Goal: Find specific page/section: Find specific page/section

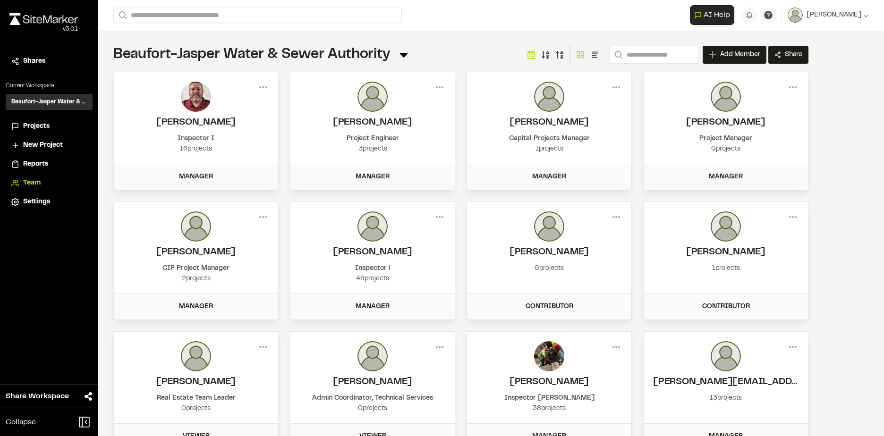
click at [50, 123] on div "Projects" at bounding box center [55, 126] width 64 height 10
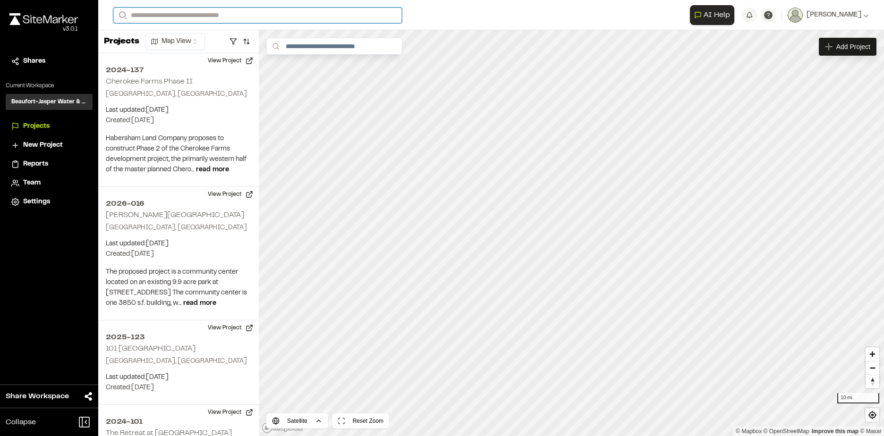
click at [288, 16] on input "Search" at bounding box center [257, 16] width 289 height 16
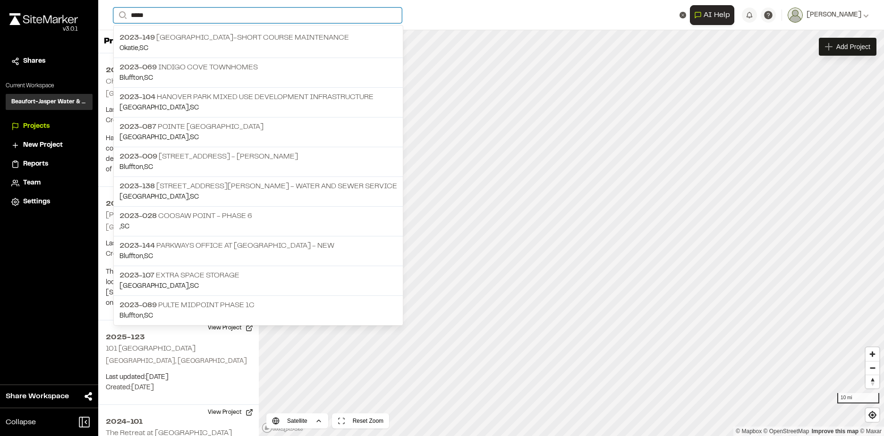
click at [247, 17] on input "*****" at bounding box center [257, 16] width 289 height 16
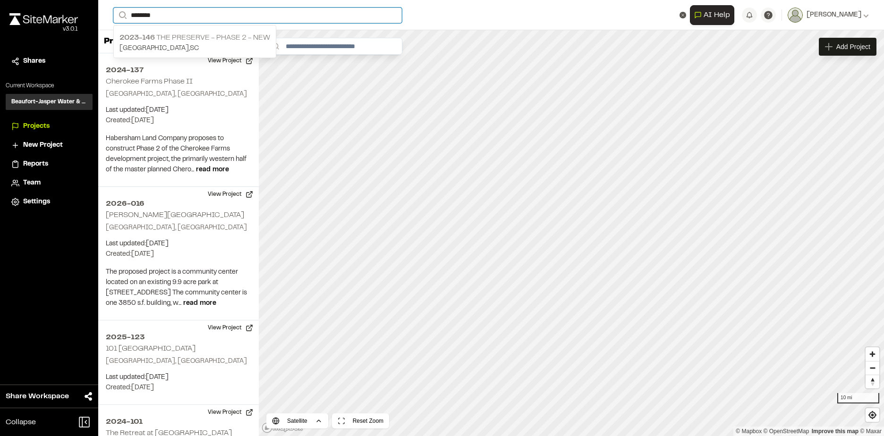
type input "********"
click at [198, 43] on p "[GEOGRAPHIC_DATA] , [GEOGRAPHIC_DATA]" at bounding box center [194, 48] width 151 height 10
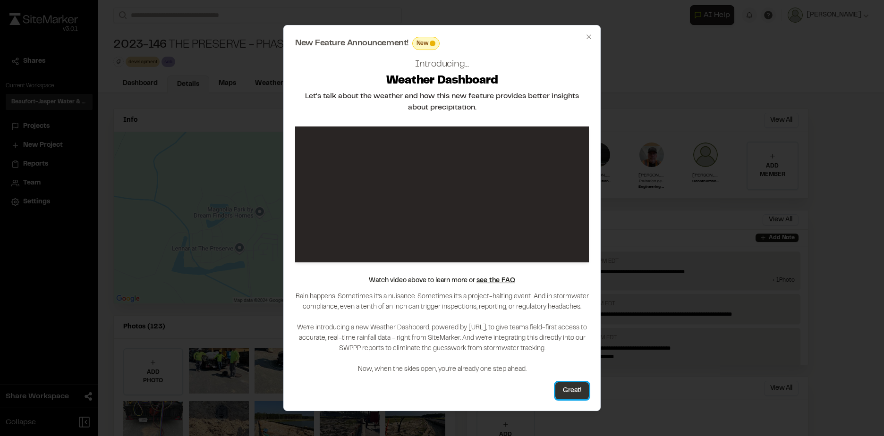
click at [570, 392] on button "Great!" at bounding box center [572, 391] width 34 height 17
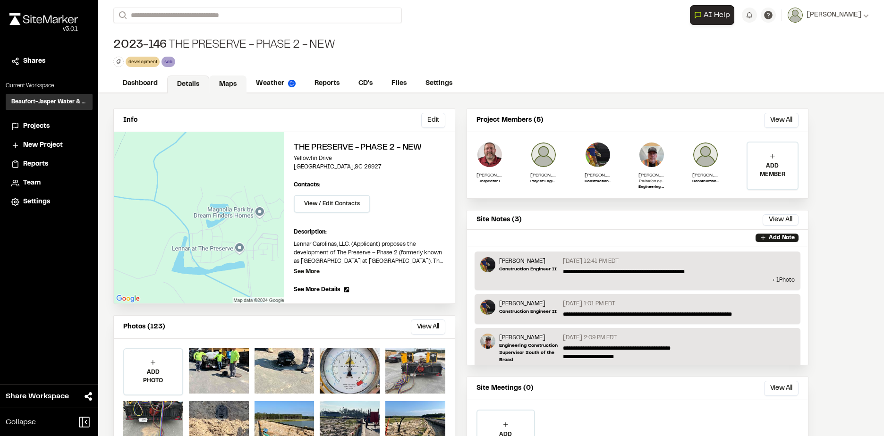
click at [222, 81] on link "Maps" at bounding box center [227, 85] width 37 height 18
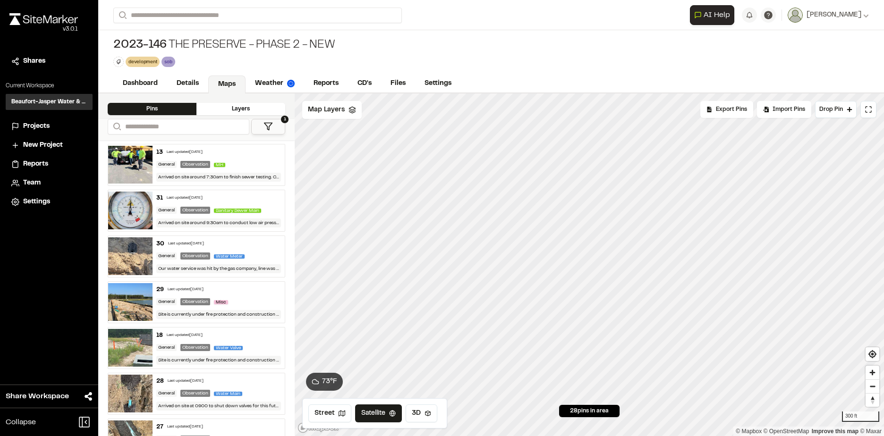
click at [542, 436] on html "Close sidebar v 3.0.1 Shares Current Workspace Beaufort-Jasper Water & Sewer Au…" at bounding box center [442, 218] width 884 height 436
click at [573, 265] on icon "Map marker" at bounding box center [571, 260] width 12 height 12
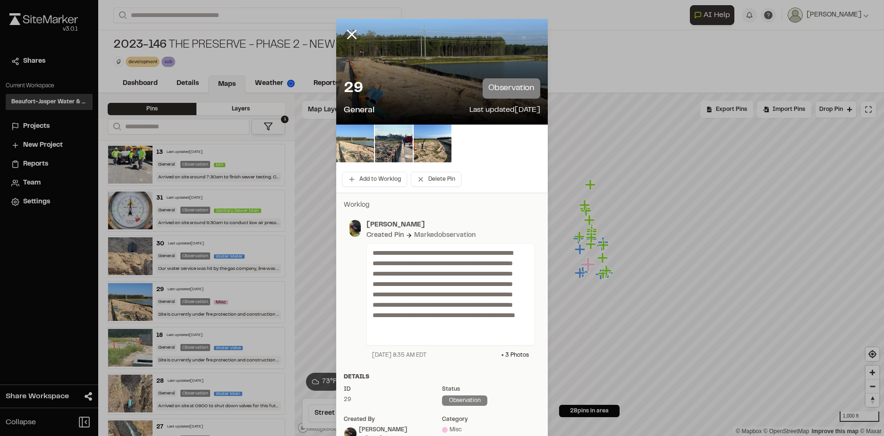
click at [358, 143] on img at bounding box center [355, 144] width 38 height 38
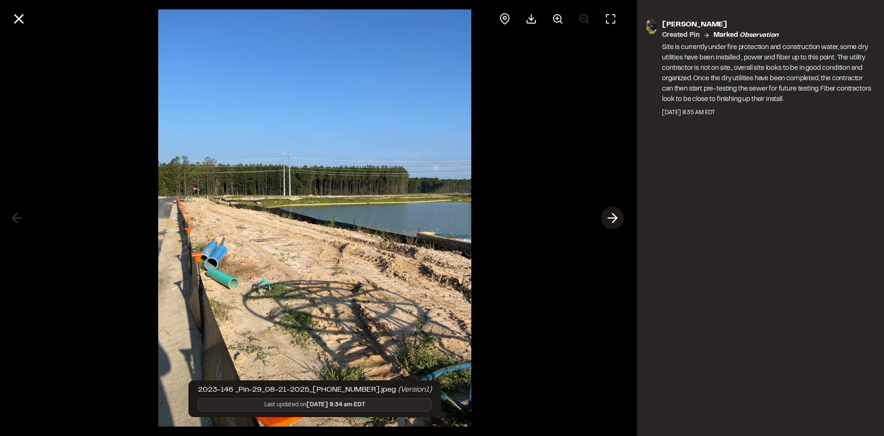
click at [616, 211] on icon at bounding box center [612, 218] width 15 height 16
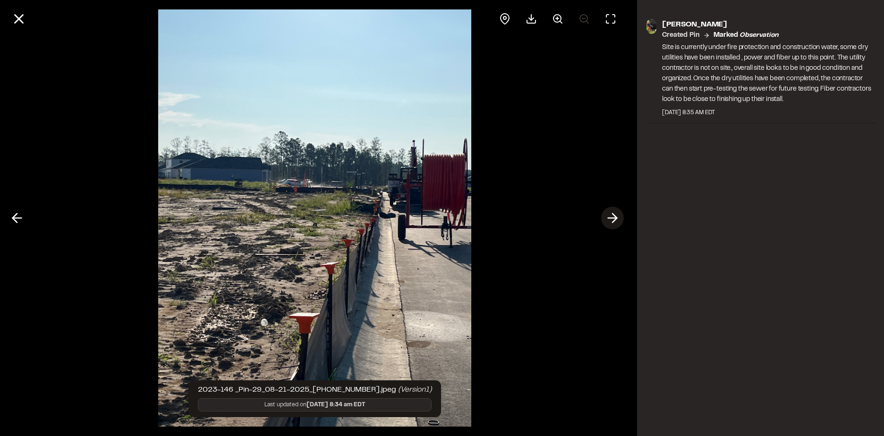
click at [616, 211] on icon at bounding box center [612, 218] width 15 height 16
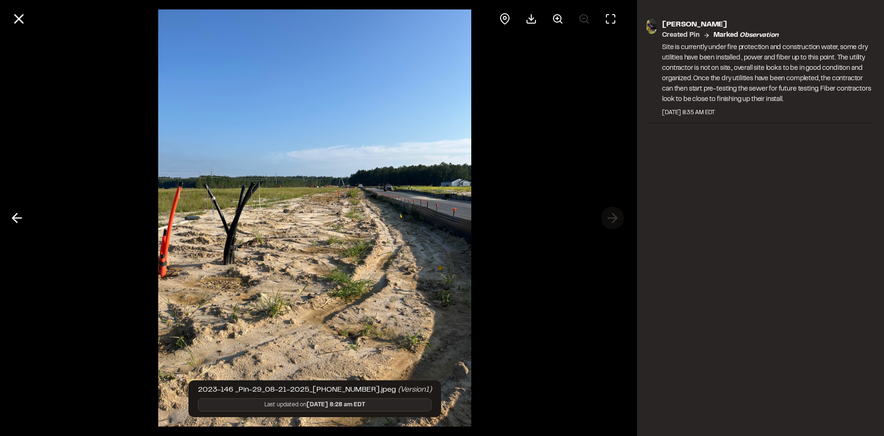
click at [616, 211] on div at bounding box center [315, 218] width 630 height 436
click at [24, 18] on icon at bounding box center [19, 19] width 16 height 16
